Goal: Task Accomplishment & Management: Manage account settings

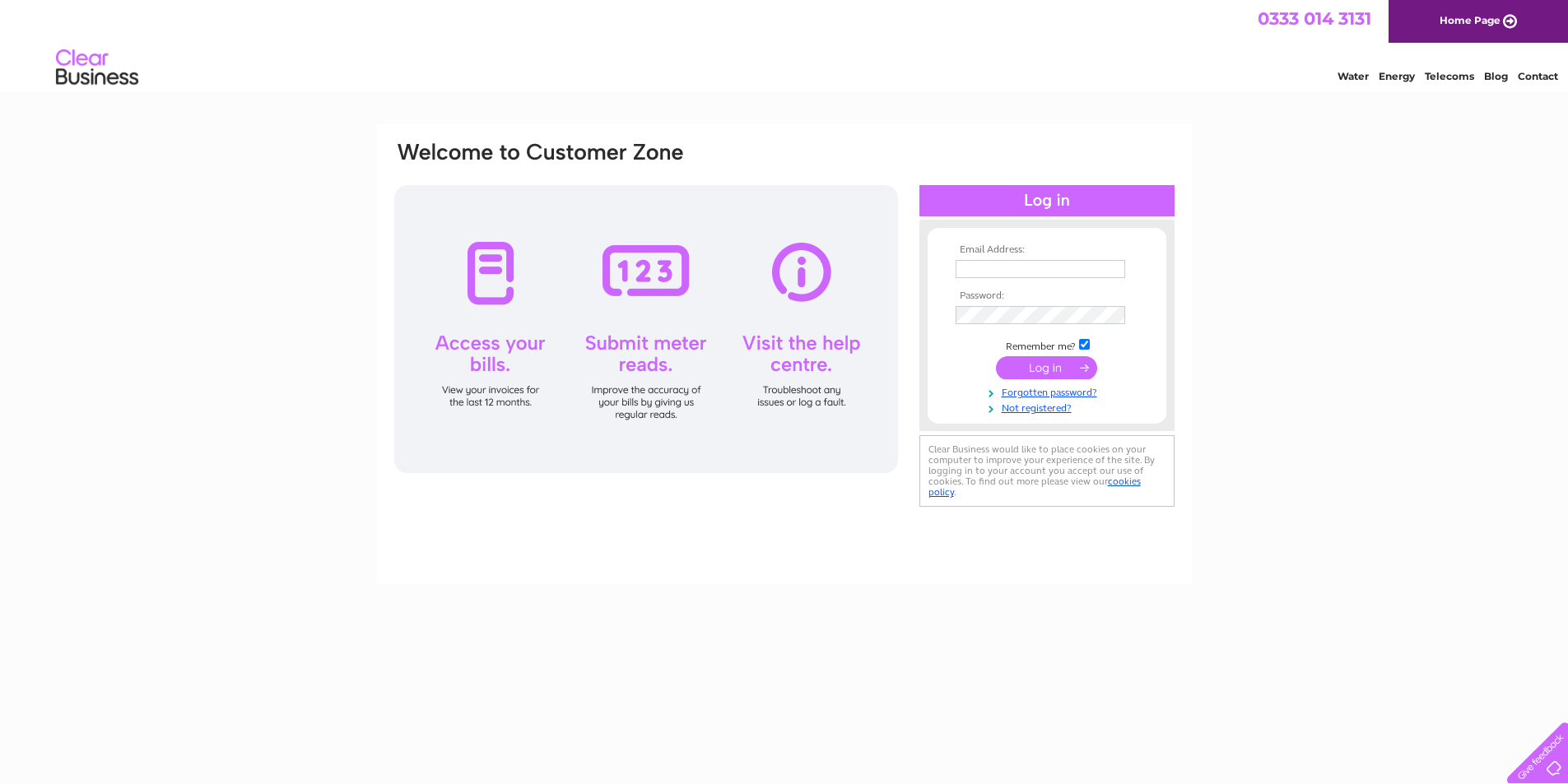
click at [1025, 268] on input "text" at bounding box center [1040, 268] width 169 height 18
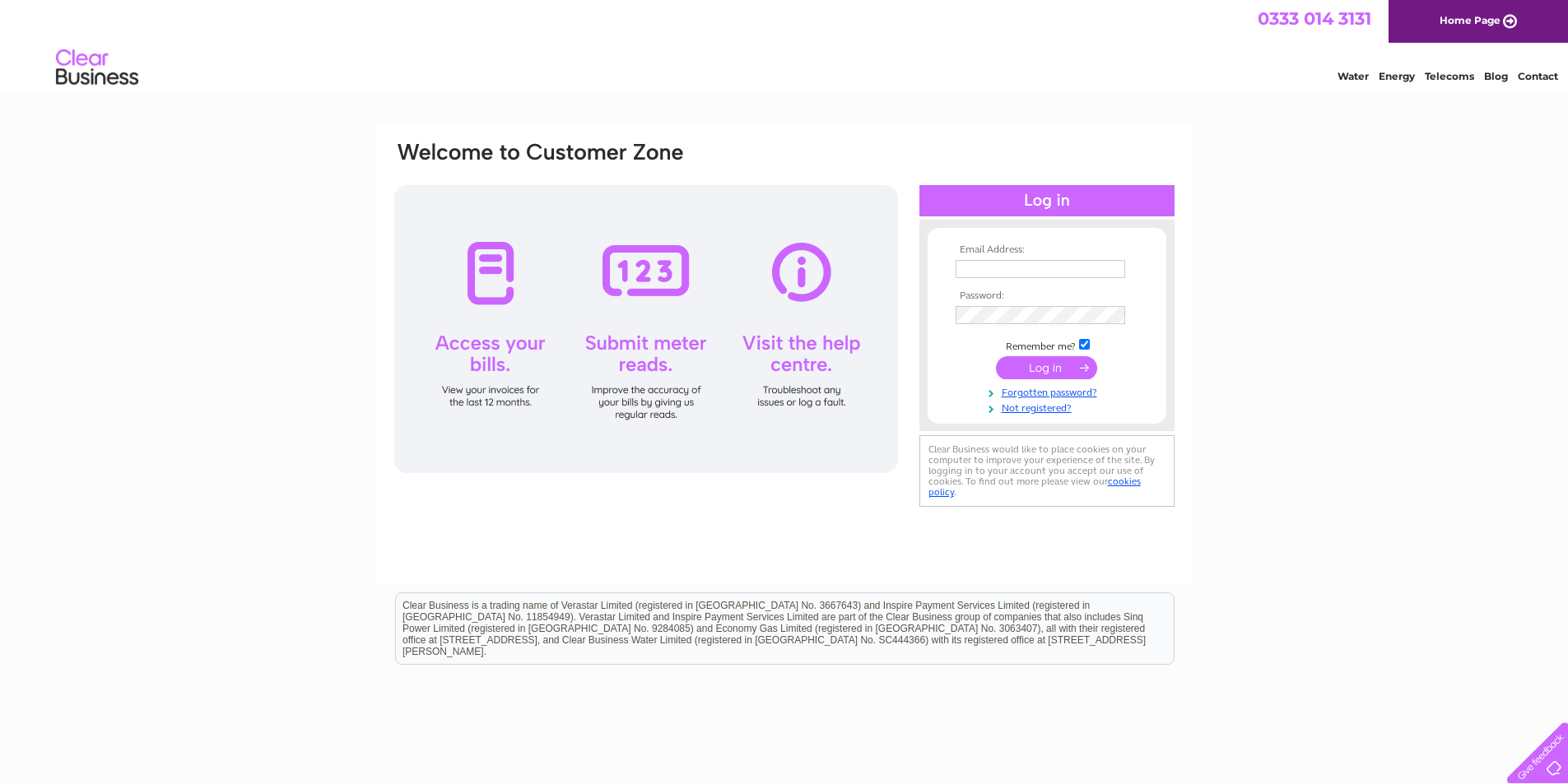
click at [1041, 276] on input "text" at bounding box center [1040, 268] width 169 height 18
type input "martin@alanstestcentre.co.uk"
click at [1079, 365] on input "submit" at bounding box center [1047, 368] width 101 height 23
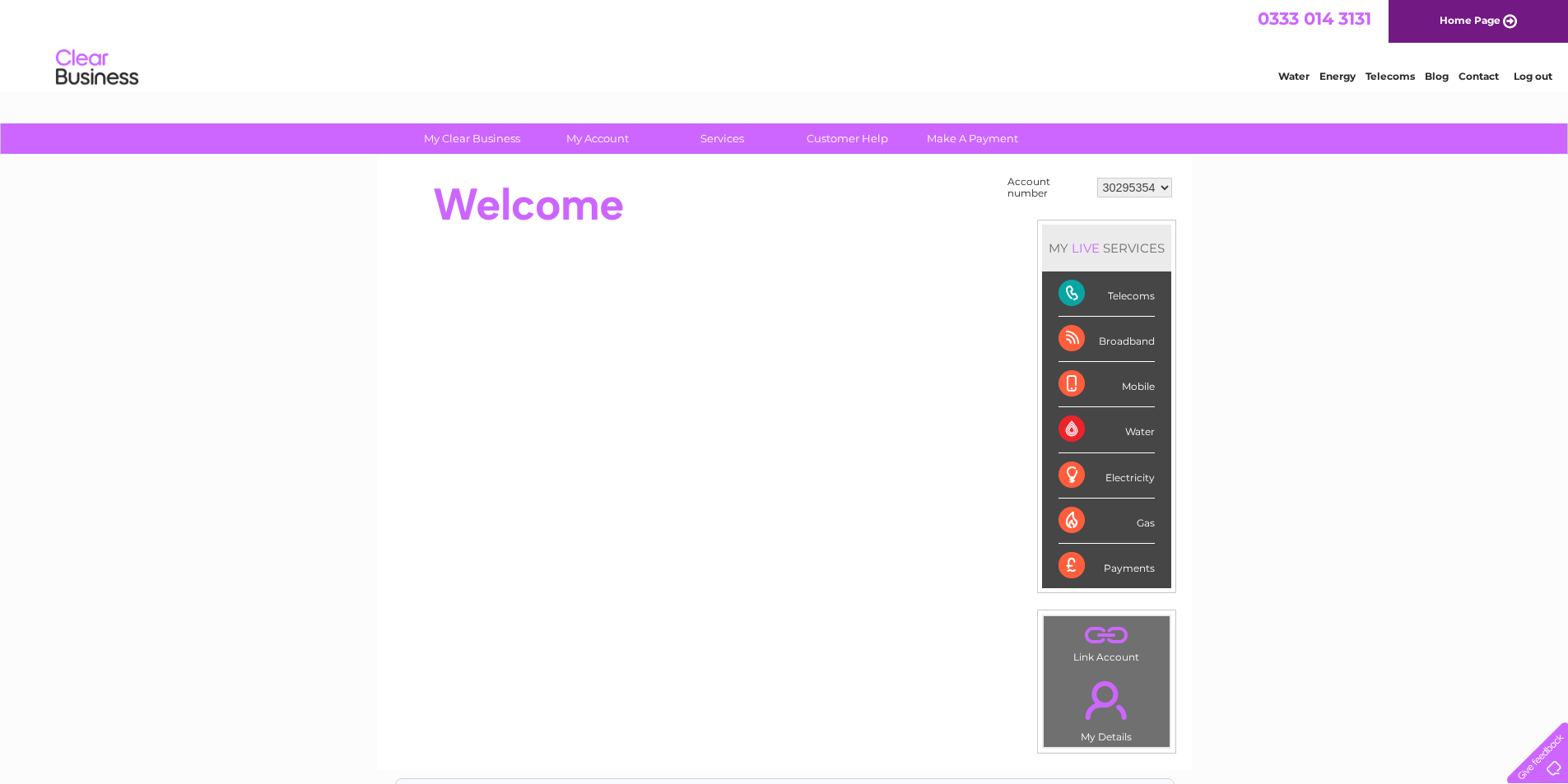
drag, startPoint x: 1067, startPoint y: 296, endPoint x: 1083, endPoint y: 293, distance: 16.3
click at [1067, 295] on div "Telecoms" at bounding box center [1107, 294] width 97 height 45
click at [1143, 297] on div "Telecoms" at bounding box center [1107, 294] width 97 height 45
click at [1150, 294] on div "Telecoms" at bounding box center [1107, 294] width 97 height 45
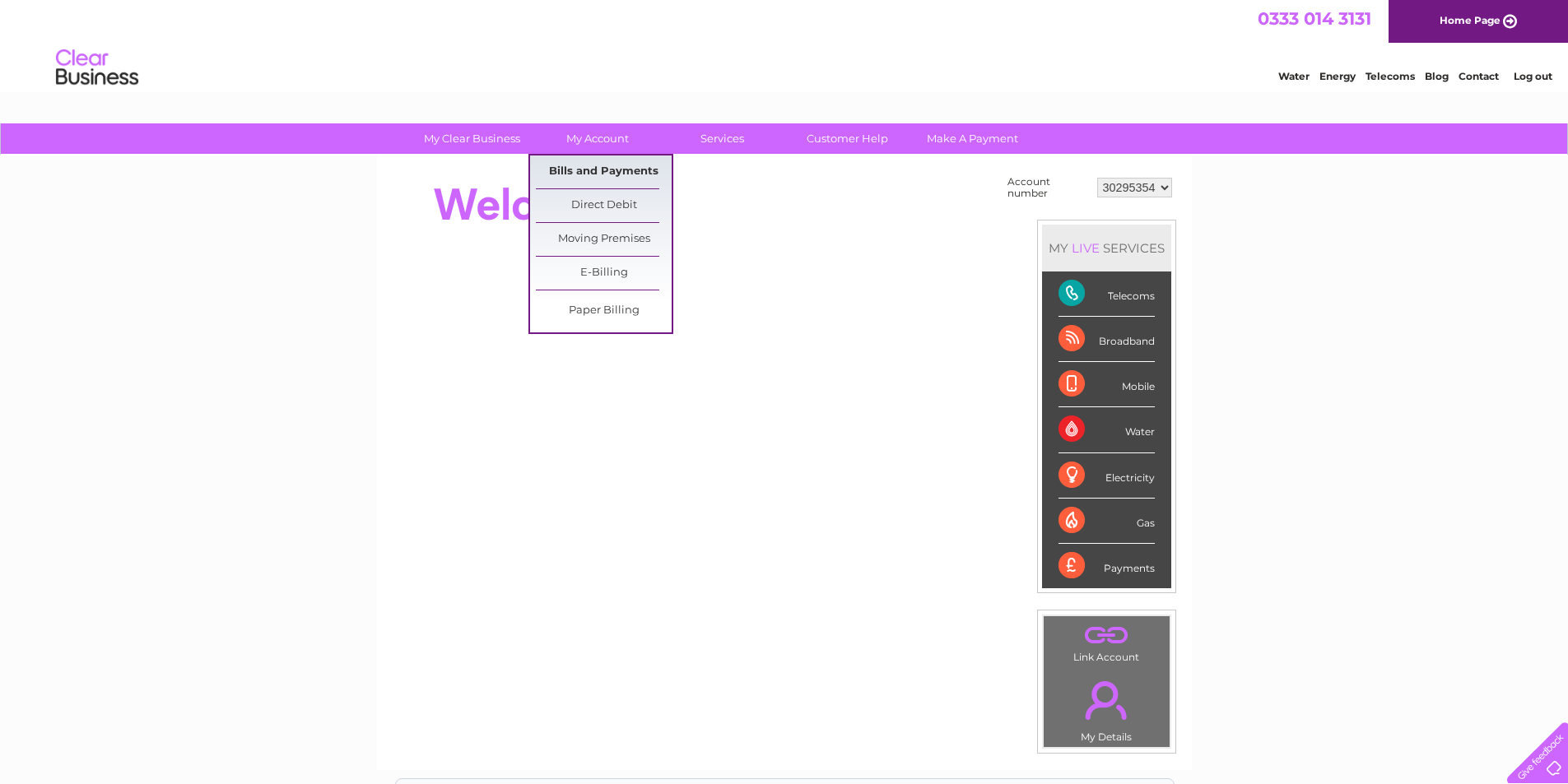
click at [616, 173] on link "Bills and Payments" at bounding box center [604, 172] width 136 height 32
click at [583, 167] on link "Bills and Payments" at bounding box center [604, 172] width 136 height 32
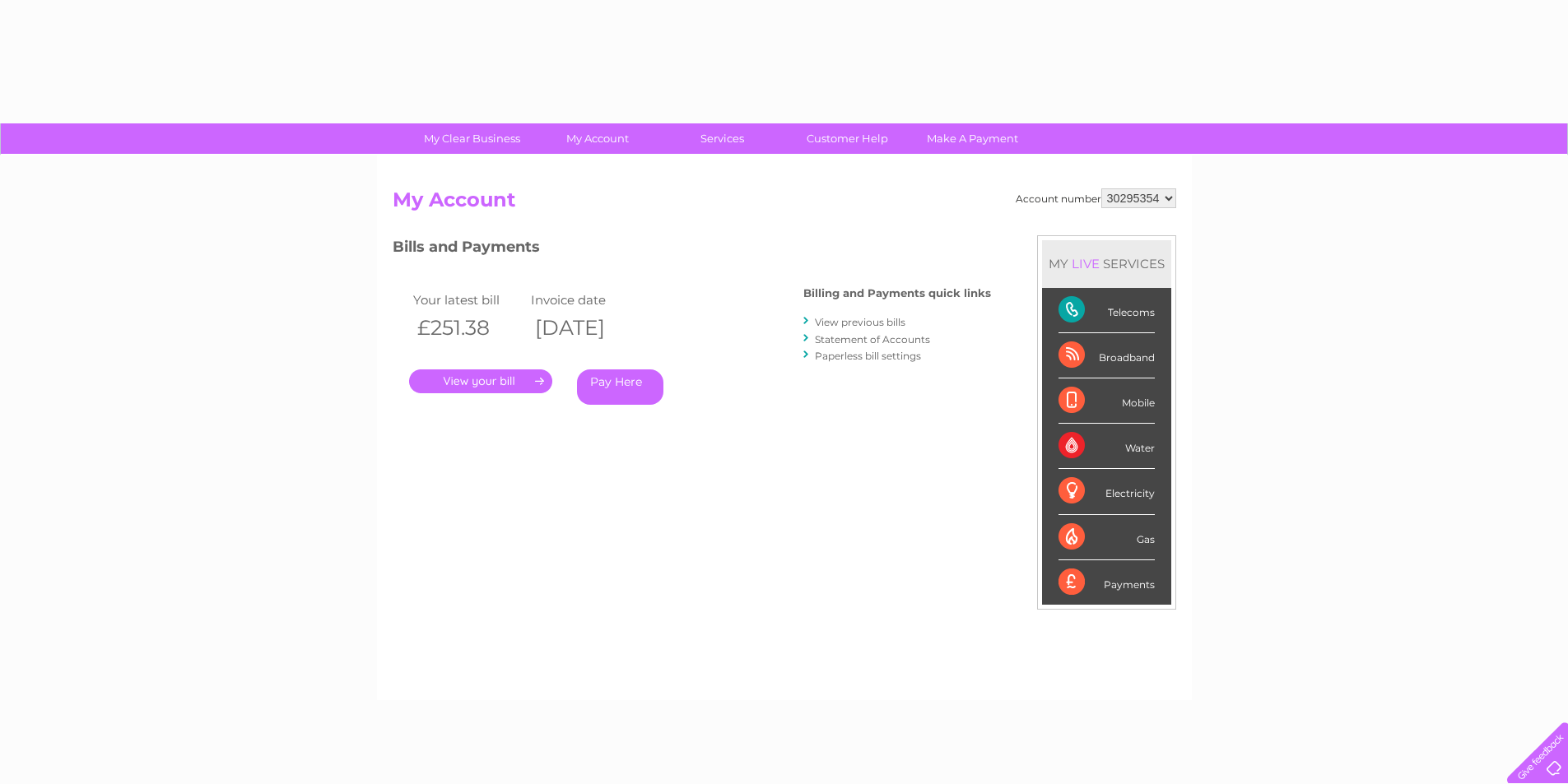
click at [500, 385] on link "." at bounding box center [480, 381] width 143 height 24
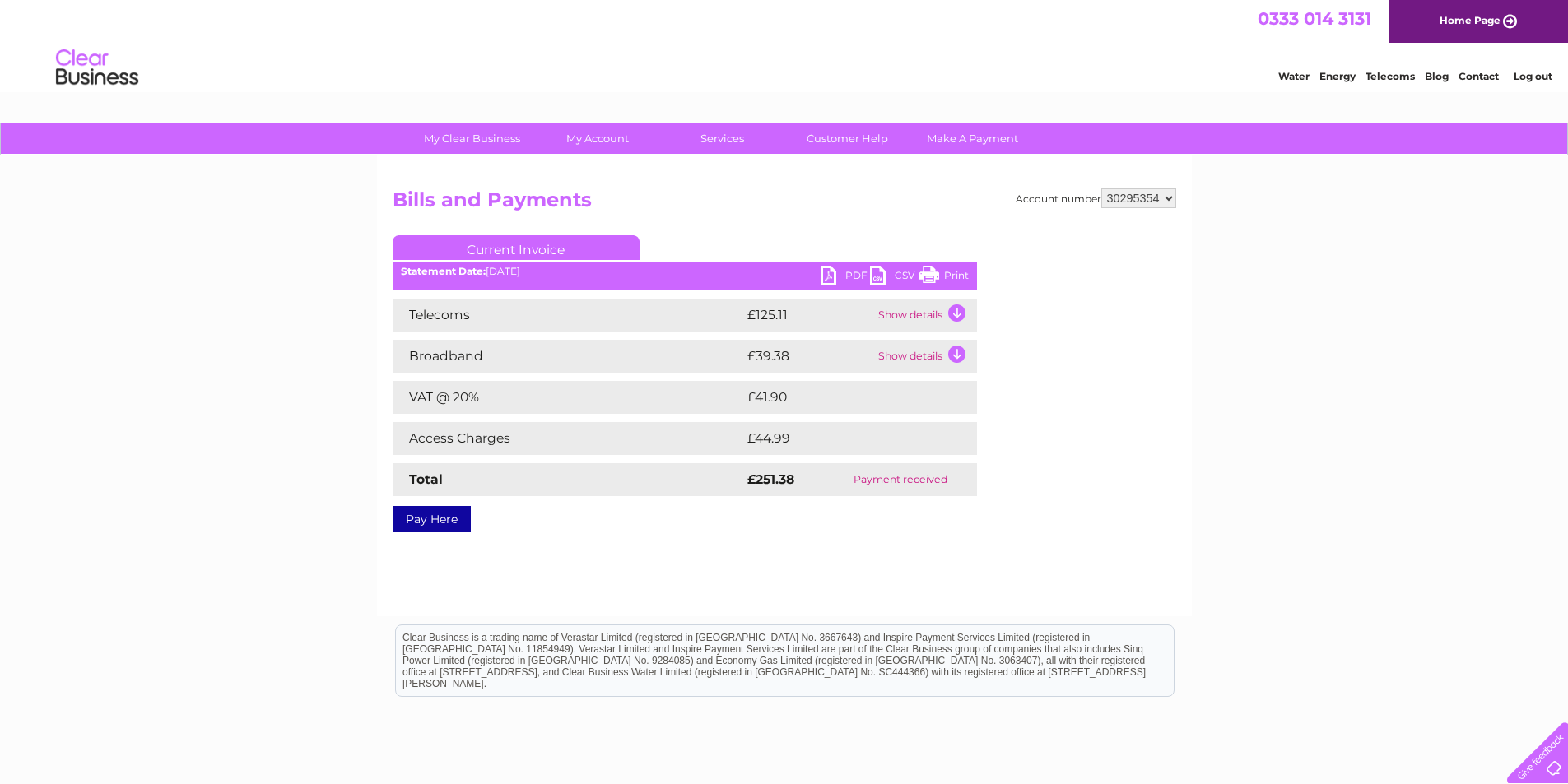
click at [850, 274] on link "PDF" at bounding box center [846, 278] width 50 height 24
